Goal: Information Seeking & Learning: Learn about a topic

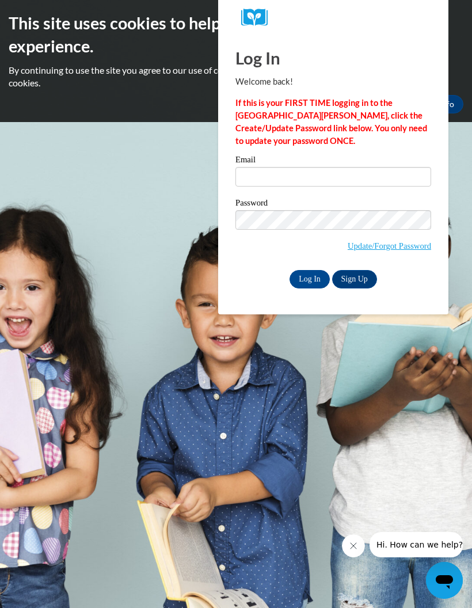
click at [364, 172] on input "Email" at bounding box center [333, 177] width 196 height 20
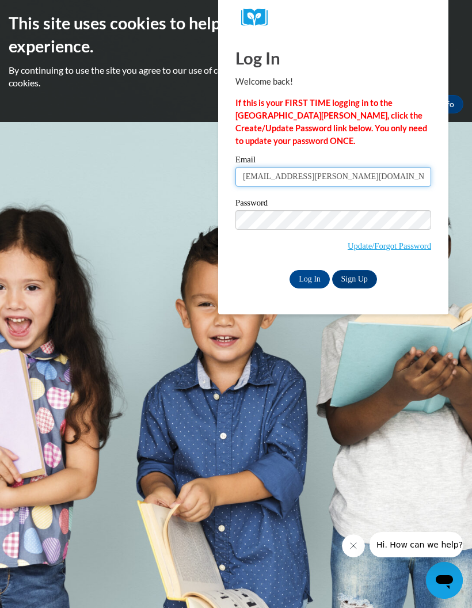
click at [323, 179] on input "tanzania.grant@clayton.k22.ga.us" at bounding box center [333, 177] width 196 height 20
click at [336, 173] on input "tanzania.grant@clayton.k22.ga.us" at bounding box center [333, 177] width 196 height 20
type input "tanzania.grant@clayton.k12.ga.us"
click at [306, 279] on input "Log In" at bounding box center [309, 279] width 40 height 18
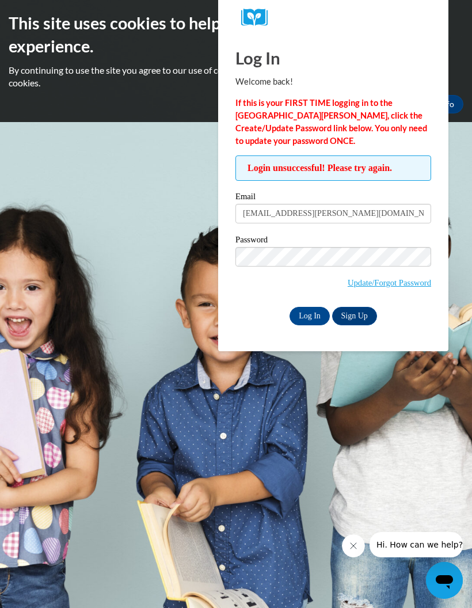
click at [313, 314] on input "Log In" at bounding box center [309, 316] width 40 height 18
click at [317, 316] on input "Log In" at bounding box center [309, 316] width 40 height 18
click at [311, 314] on input "Log In" at bounding box center [309, 316] width 40 height 18
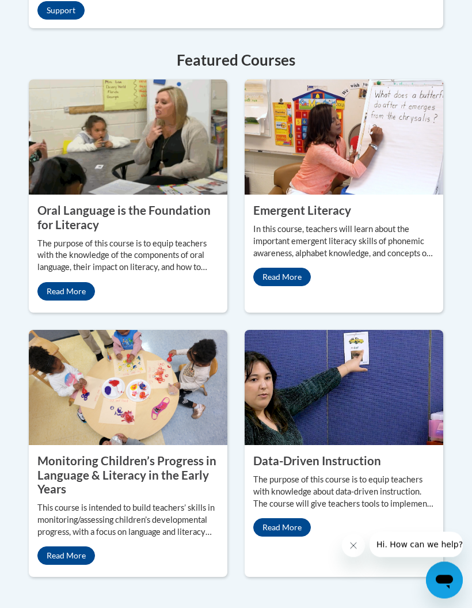
scroll to position [1412, 0]
click at [176, 309] on div "Oral Language is the Foundation for Literacy The purpose of this course is to e…" at bounding box center [128, 252] width 199 height 115
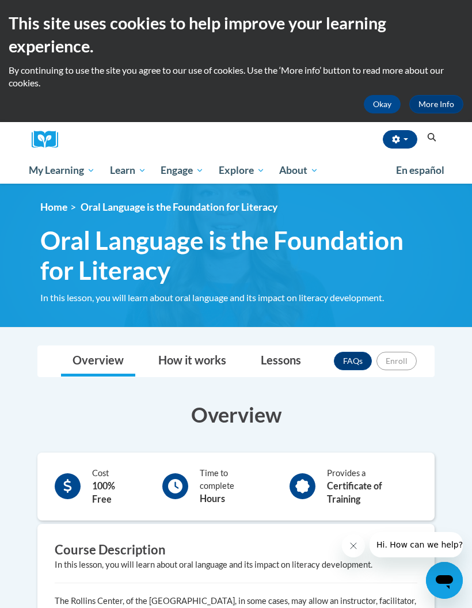
click at [379, 96] on button "Okay" at bounding box center [382, 104] width 37 height 18
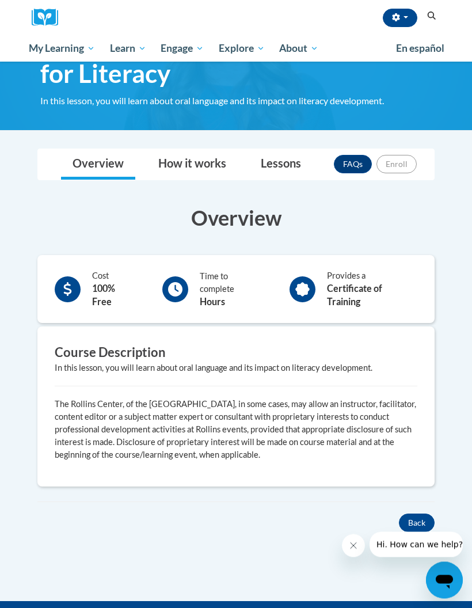
scroll to position [79, 0]
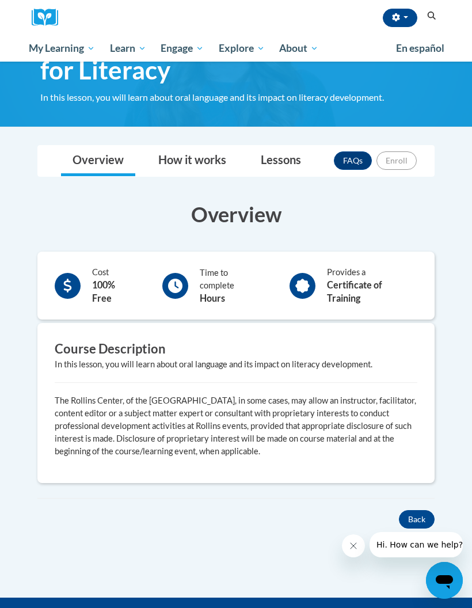
click at [382, 279] on b "Certificate of Training" at bounding box center [354, 291] width 55 height 24
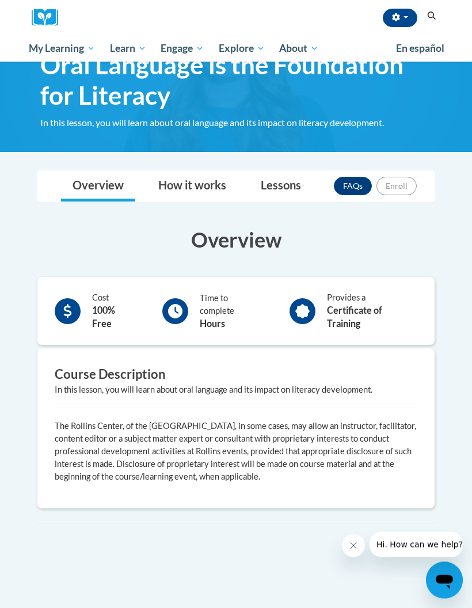
scroll to position [49, 0]
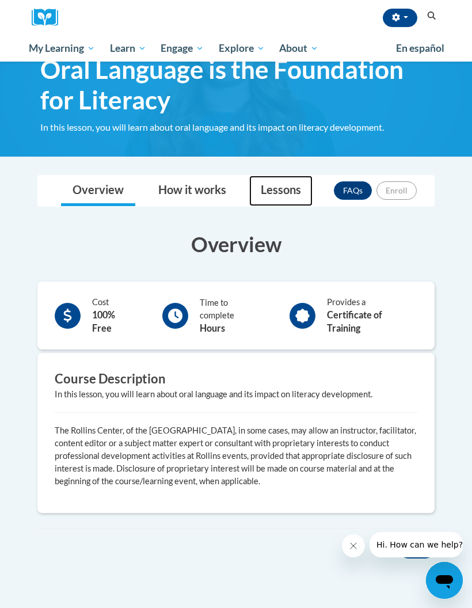
click at [285, 184] on link "Lessons" at bounding box center [280, 191] width 63 height 31
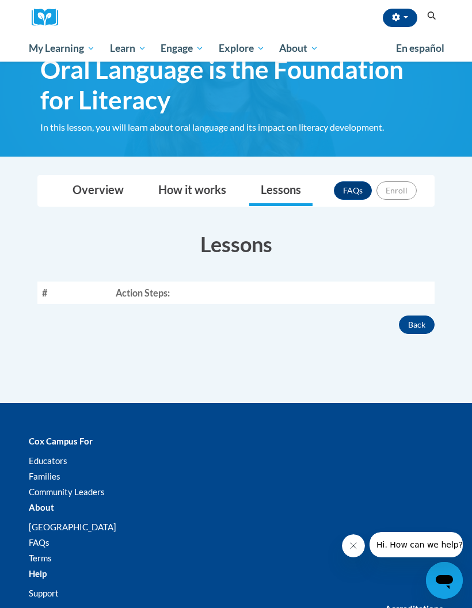
click at [181, 287] on th "Action Steps:" at bounding box center [272, 292] width 323 height 22
click at [172, 291] on th "Action Steps:" at bounding box center [272, 292] width 323 height 22
click at [352, 186] on link "FAQs" at bounding box center [353, 190] width 38 height 18
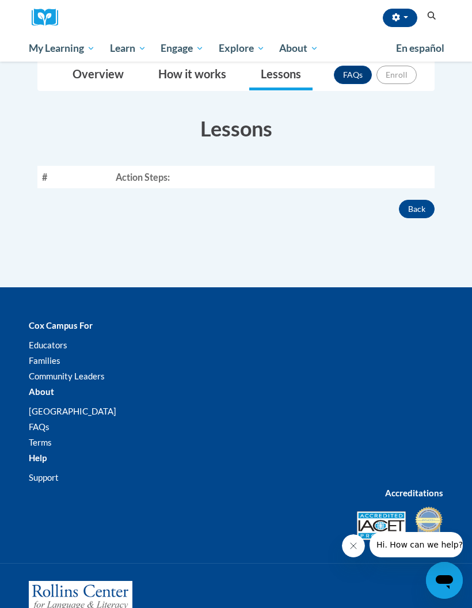
scroll to position [165, 0]
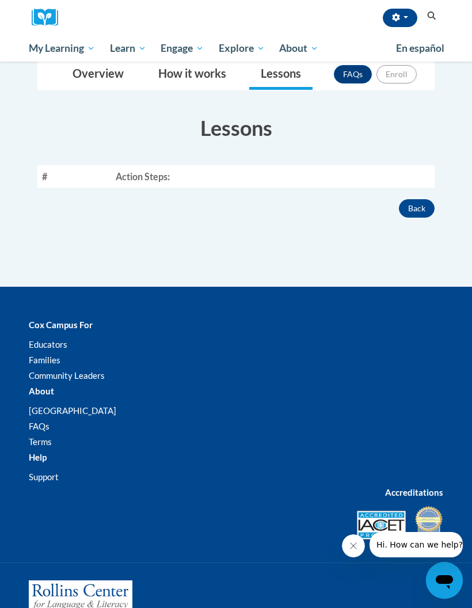
click at [272, 176] on th "Action Steps:" at bounding box center [272, 176] width 323 height 22
click at [170, 170] on th "Action Steps:" at bounding box center [272, 176] width 323 height 22
click at [170, 168] on th "Action Steps:" at bounding box center [272, 176] width 323 height 22
click at [208, 179] on th "Action Steps:" at bounding box center [272, 176] width 323 height 22
click at [423, 210] on button "Back" at bounding box center [417, 208] width 36 height 18
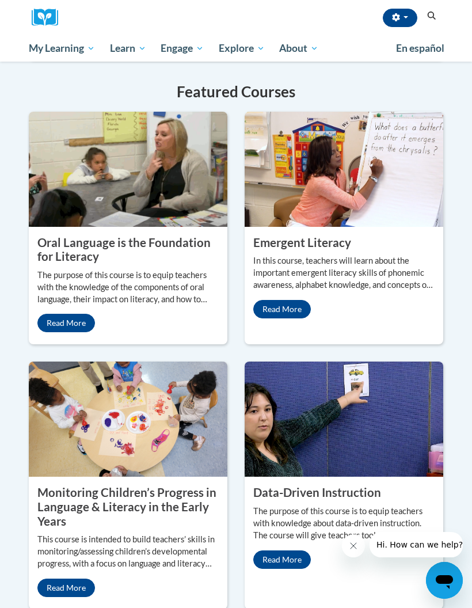
click at [0, 0] on span "PK-5 Structured Literacy Program" at bounding box center [0, 0] width 0 height 0
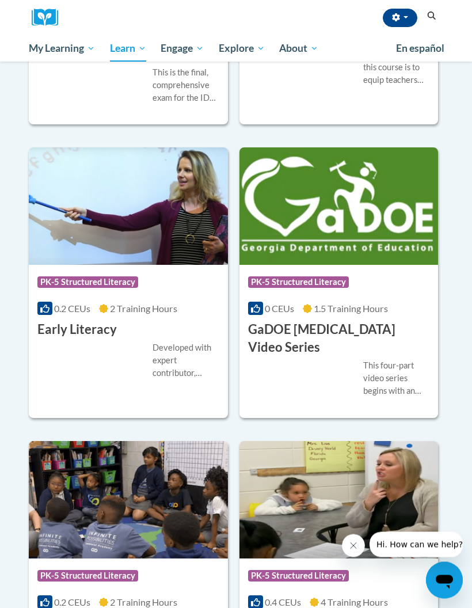
scroll to position [582, 0]
click at [139, 350] on div "Developed with expert contributor, [PERSON_NAME], Reading Teacherʹs Top Ten Too…" at bounding box center [128, 360] width 182 height 38
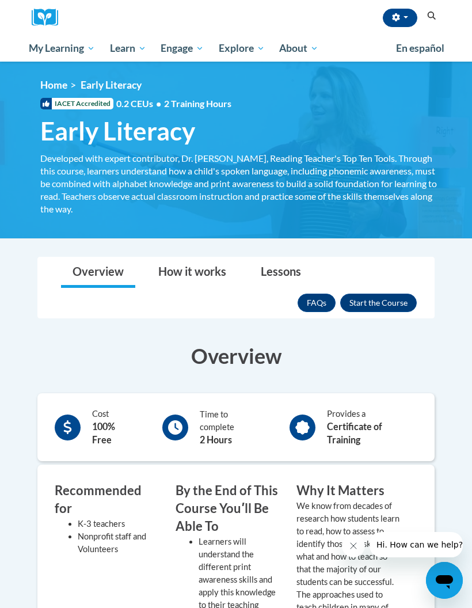
click at [384, 294] on button "Enroll" at bounding box center [378, 302] width 77 height 18
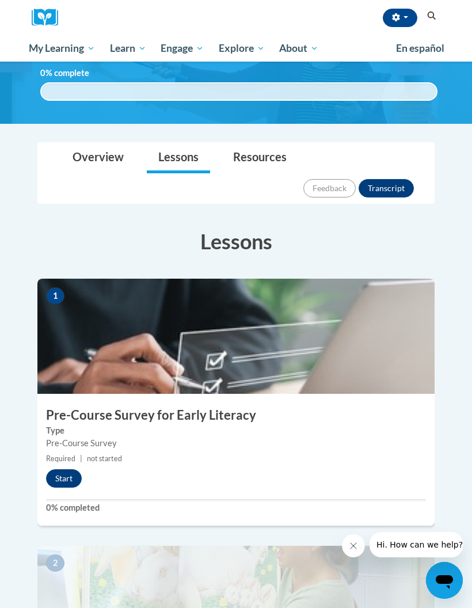
scroll to position [81, 0]
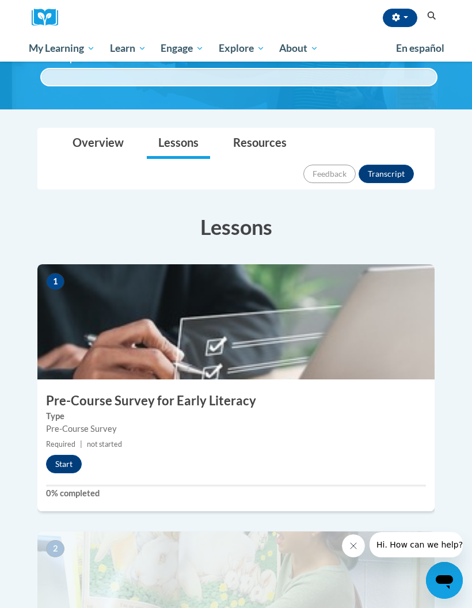
click at [73, 455] on button "Start" at bounding box center [64, 464] width 36 height 18
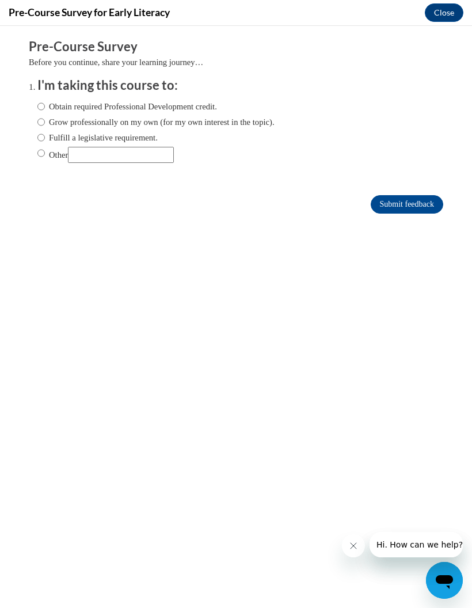
scroll to position [0, 0]
click at [51, 119] on label "Grow professionally on my own (for my own interest in the topic)." at bounding box center [155, 122] width 237 height 13
click at [45, 119] on input "Grow professionally on my own (for my own interest in the topic)." at bounding box center [40, 122] width 7 height 13
radio input "true"
click at [422, 201] on input "Submit feedback" at bounding box center [407, 204] width 73 height 18
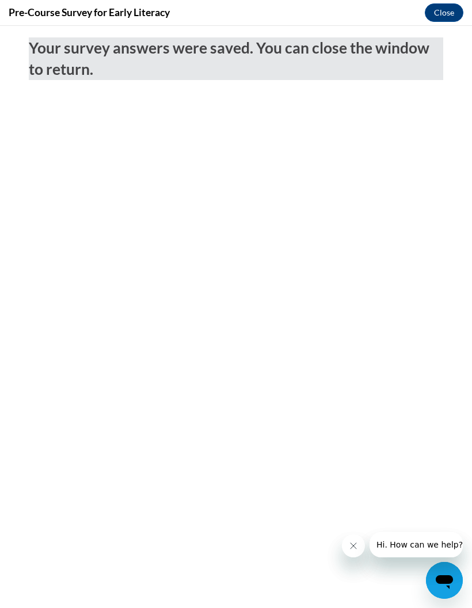
click at [445, 14] on button "Close" at bounding box center [444, 12] width 39 height 18
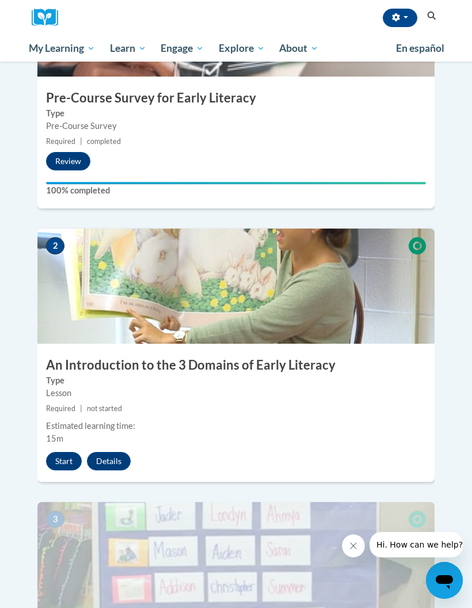
scroll to position [397, 0]
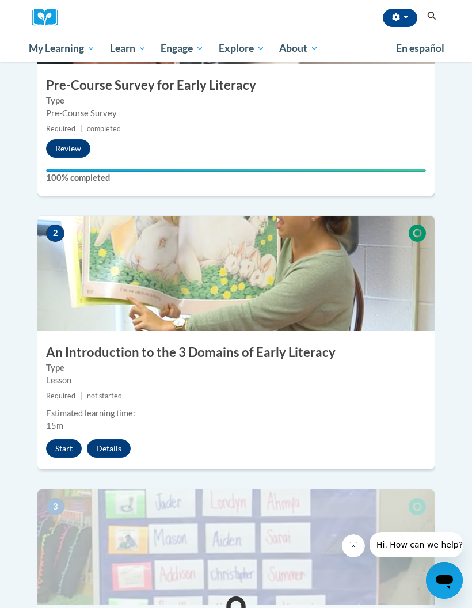
click at [68, 439] on button "Start" at bounding box center [64, 448] width 36 height 18
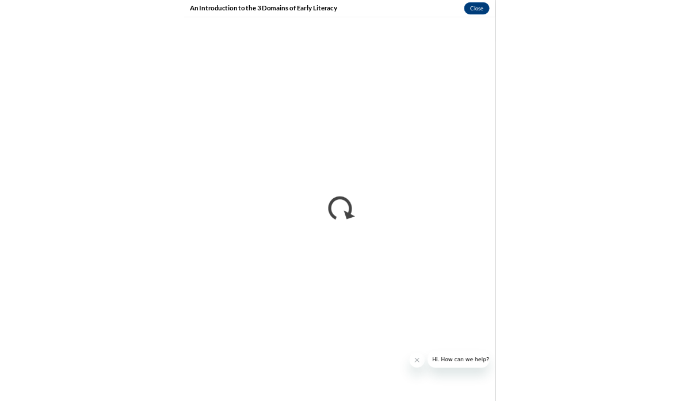
scroll to position [0, 0]
